Goal: Task Accomplishment & Management: Complete application form

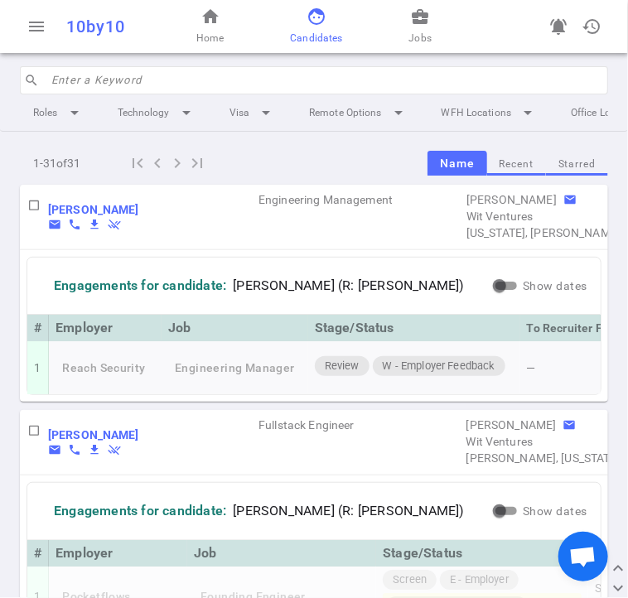
click at [169, 76] on input "search" at bounding box center [324, 80] width 547 height 27
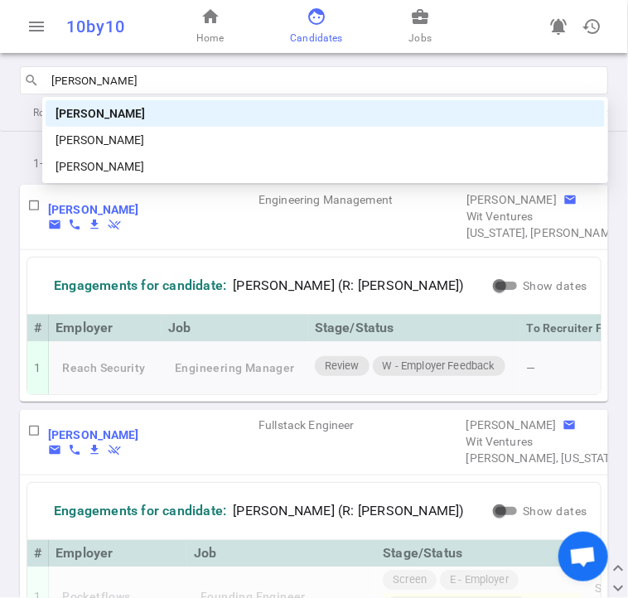
type input "[PERSON_NAME]"
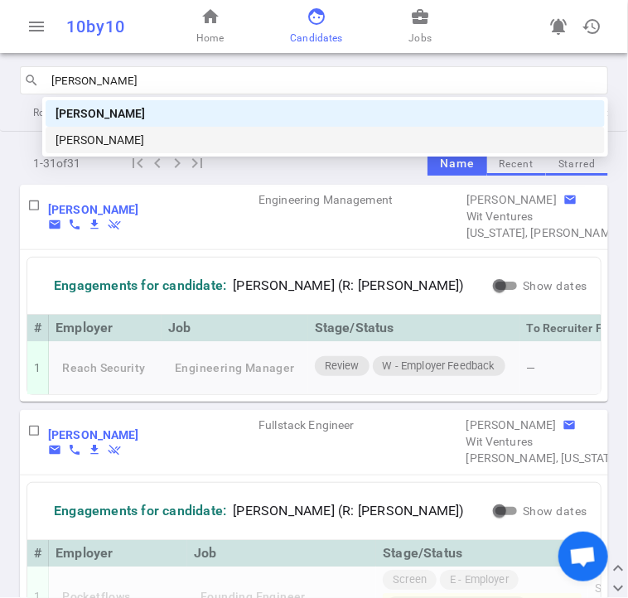
click at [160, 144] on div "[PERSON_NAME]" at bounding box center [325, 140] width 559 height 27
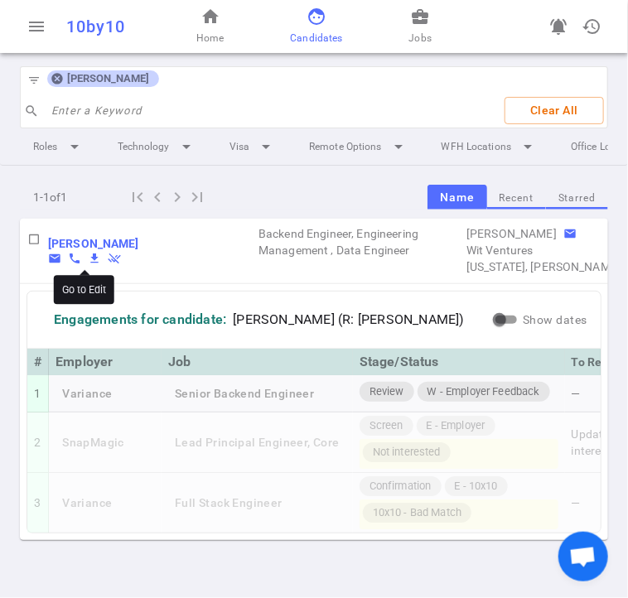
click at [109, 250] on b "[PERSON_NAME]" at bounding box center [93, 243] width 91 height 13
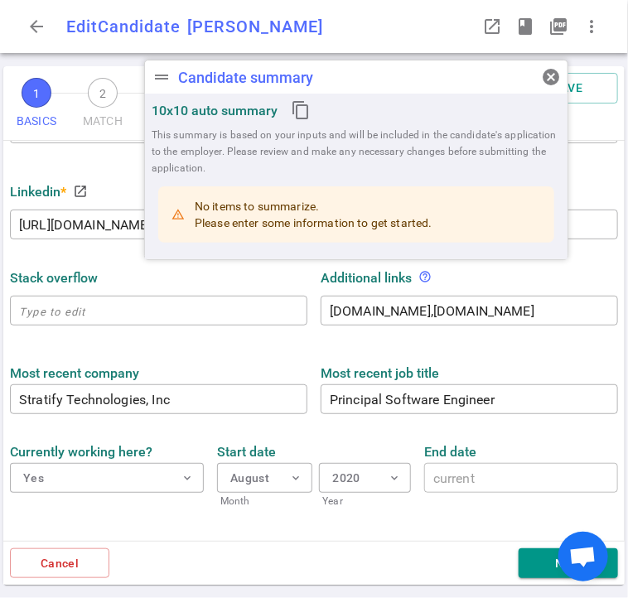
type input "[PERSON_NAME]"
type input "[PERSON_NAME][EMAIL_ADDRESS][PERSON_NAME][DOMAIN_NAME]"
type input "[PHONE_NUMBER]"
type input "[URL][DOMAIN_NAME][PERSON_NAME]"
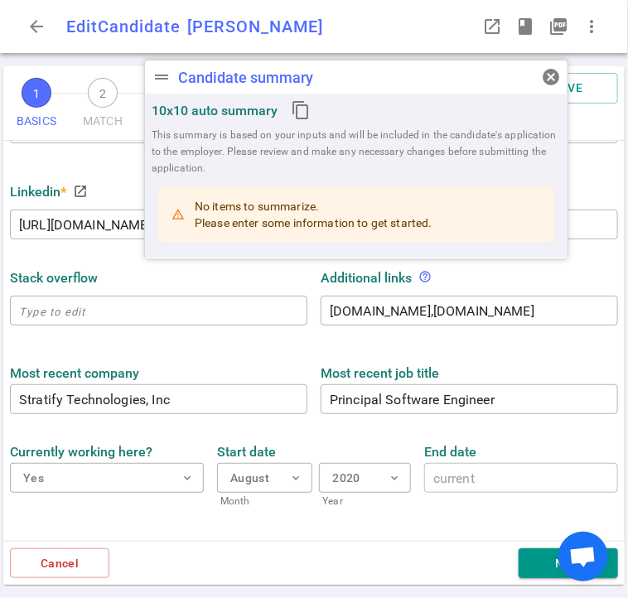
type textarea "[DOMAIN_NAME],[DOMAIN_NAME]"
type input "Stratify Technologies, Inc"
type textarea "Principal Software Engineer"
type input "15.9"
type input "15"
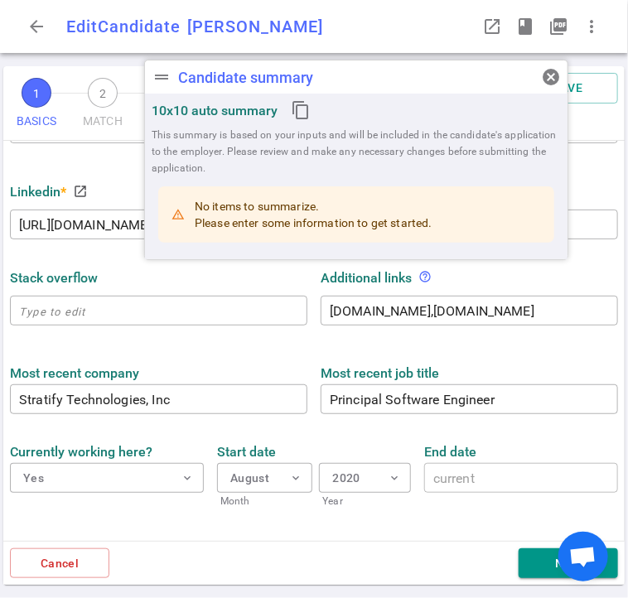
type input "[GEOGRAPHIC_DATA]"
type input "Electronic Engineering"
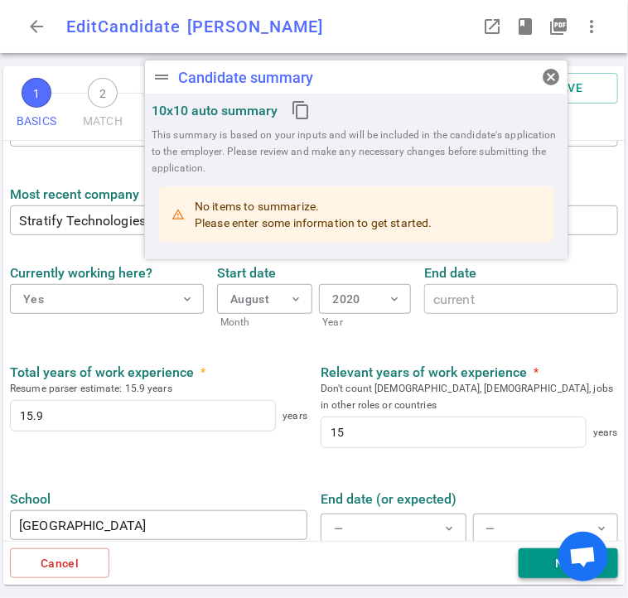
scroll to position [764, 0]
click at [524, 564] on button "Next" at bounding box center [568, 563] width 99 height 31
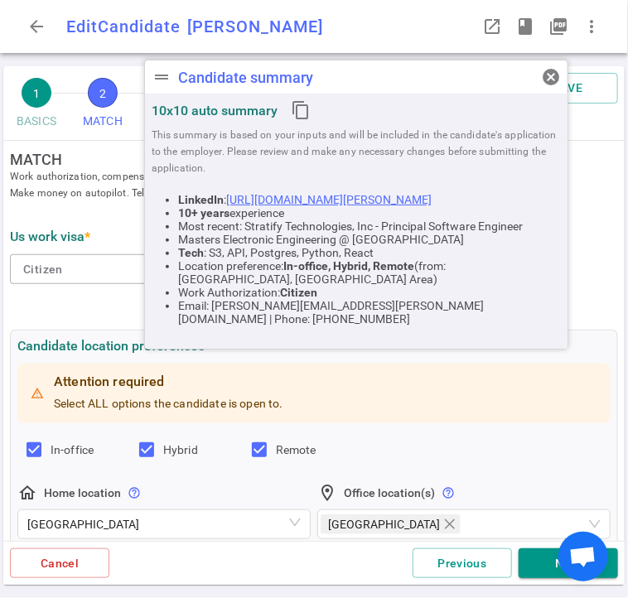
scroll to position [0, 0]
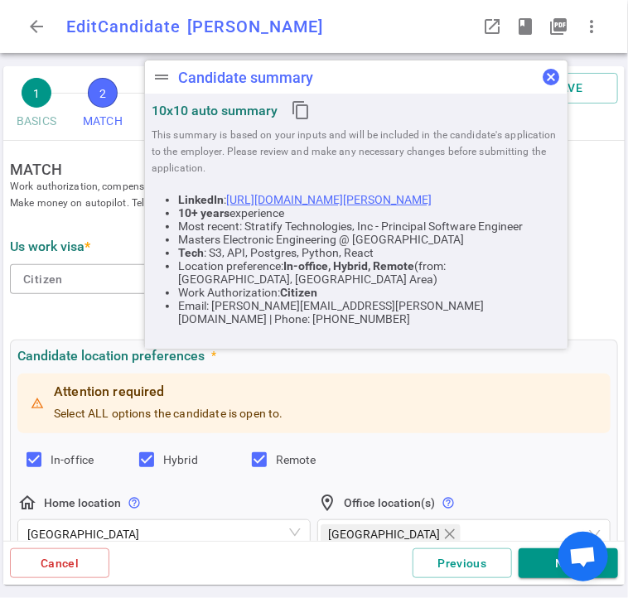
click at [543, 78] on span "cancel" at bounding box center [551, 77] width 20 height 20
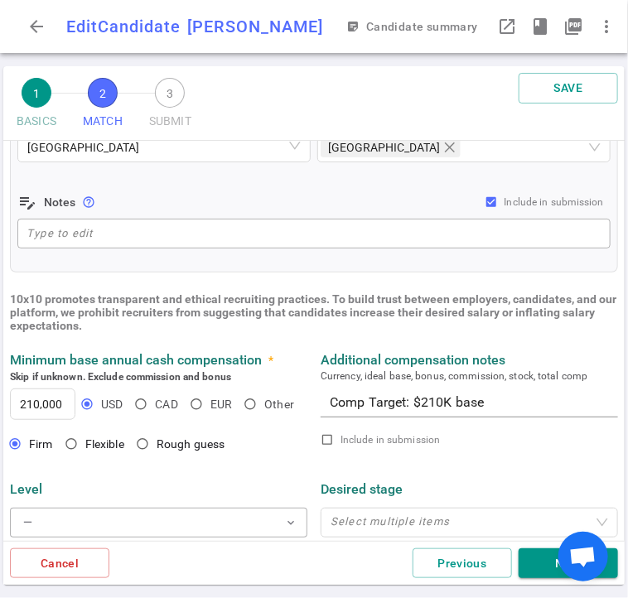
scroll to position [386, 0]
click at [447, 404] on textarea "Comp Target: $210K base" at bounding box center [469, 402] width 279 height 19
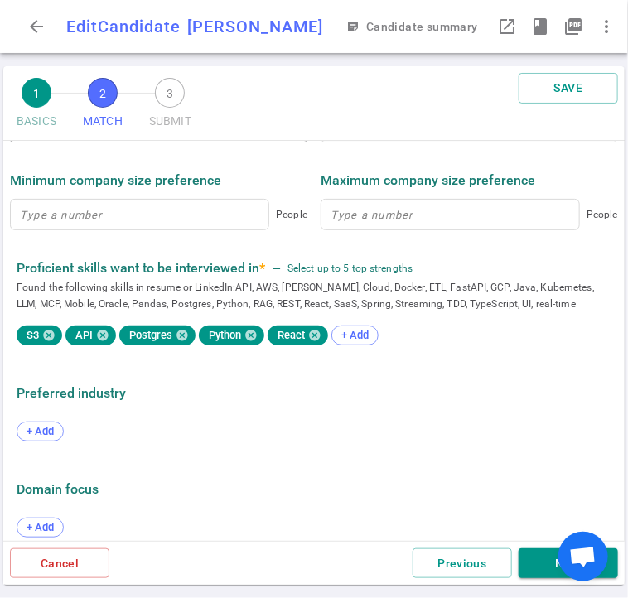
scroll to position [799, 0]
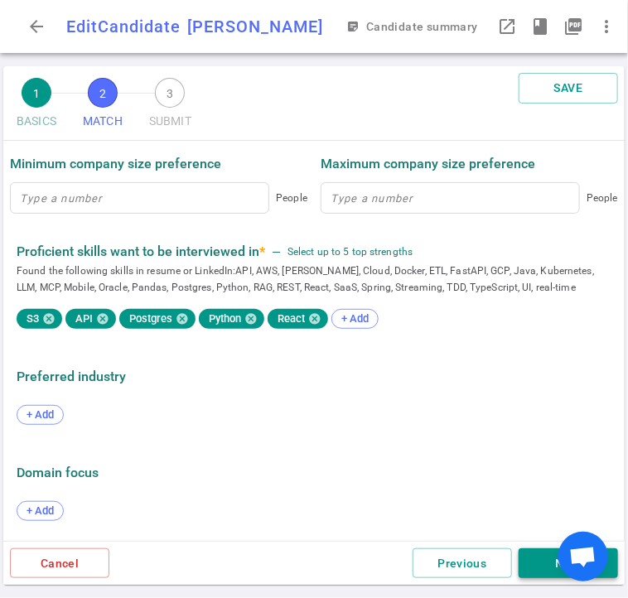
type textarea "Comp Target: $210K - $230k base"
click at [529, 573] on button "Next" at bounding box center [568, 563] width 99 height 31
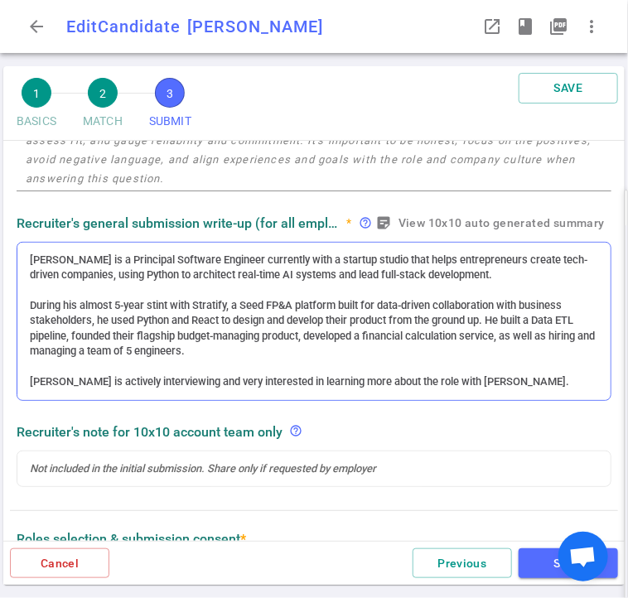
scroll to position [282, 0]
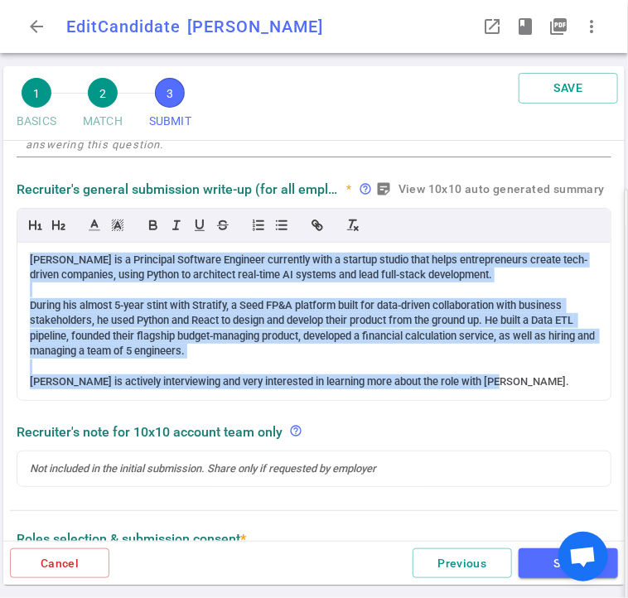
drag, startPoint x: 28, startPoint y: 256, endPoint x: 615, endPoint y: 422, distance: 609.5
click at [615, 422] on div "SUBMIT Roles and jobs applying, recruiter submission note, recruiter's email, l…" at bounding box center [313, 341] width 621 height 400
drag, startPoint x: 30, startPoint y: 259, endPoint x: 616, endPoint y: 392, distance: 600.5
click at [616, 392] on div "SUBMIT Roles and jobs applying, recruiter submission note, recruiter's email, l…" at bounding box center [313, 341] width 621 height 400
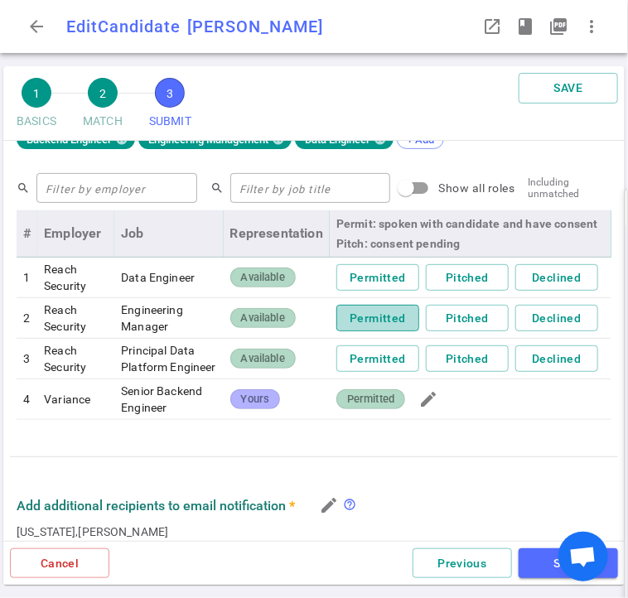
scroll to position [661, 0]
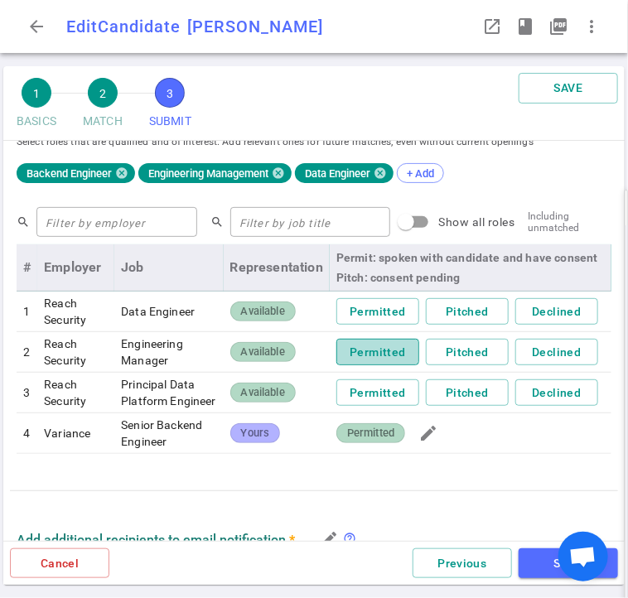
click at [359, 358] on button "Permitted" at bounding box center [377, 352] width 83 height 27
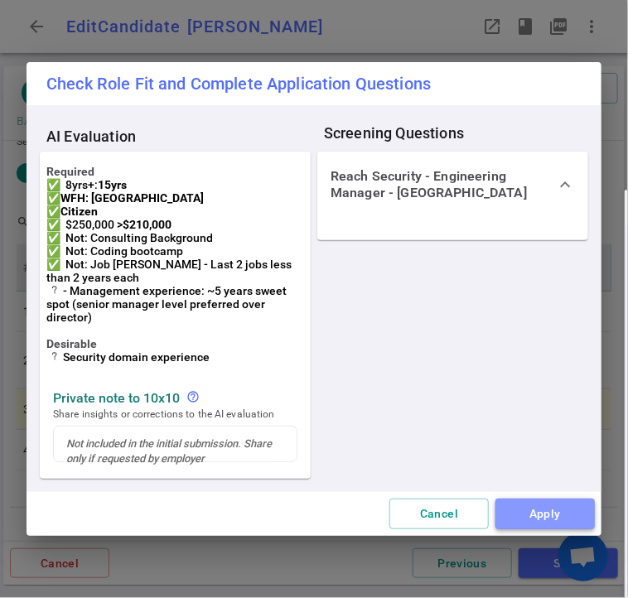
click at [523, 521] on button "Apply" at bounding box center [544, 514] width 99 height 31
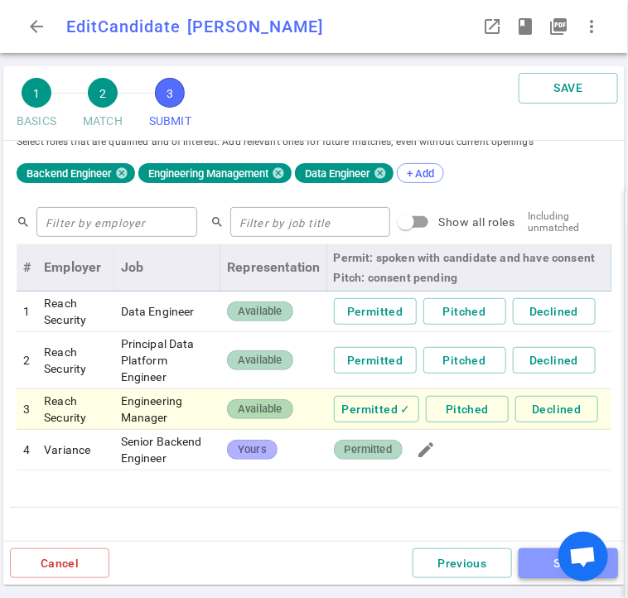
click at [548, 566] on button "SAVE" at bounding box center [568, 563] width 99 height 31
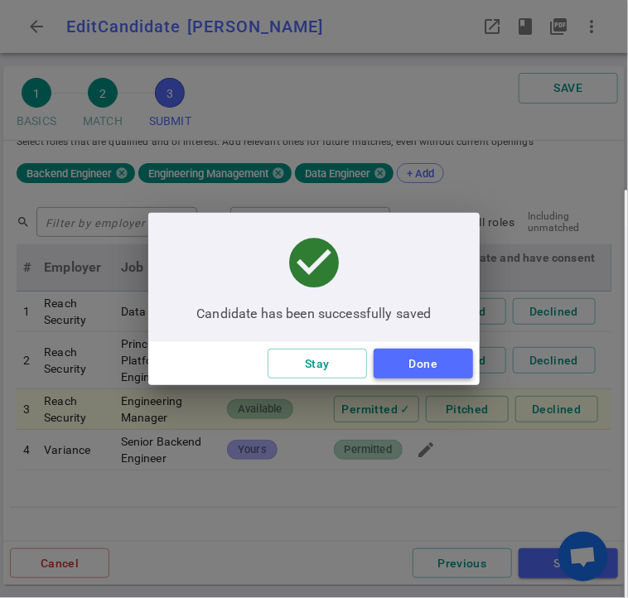
click at [398, 367] on button "Done" at bounding box center [423, 364] width 99 height 31
